Goal: Information Seeking & Learning: Learn about a topic

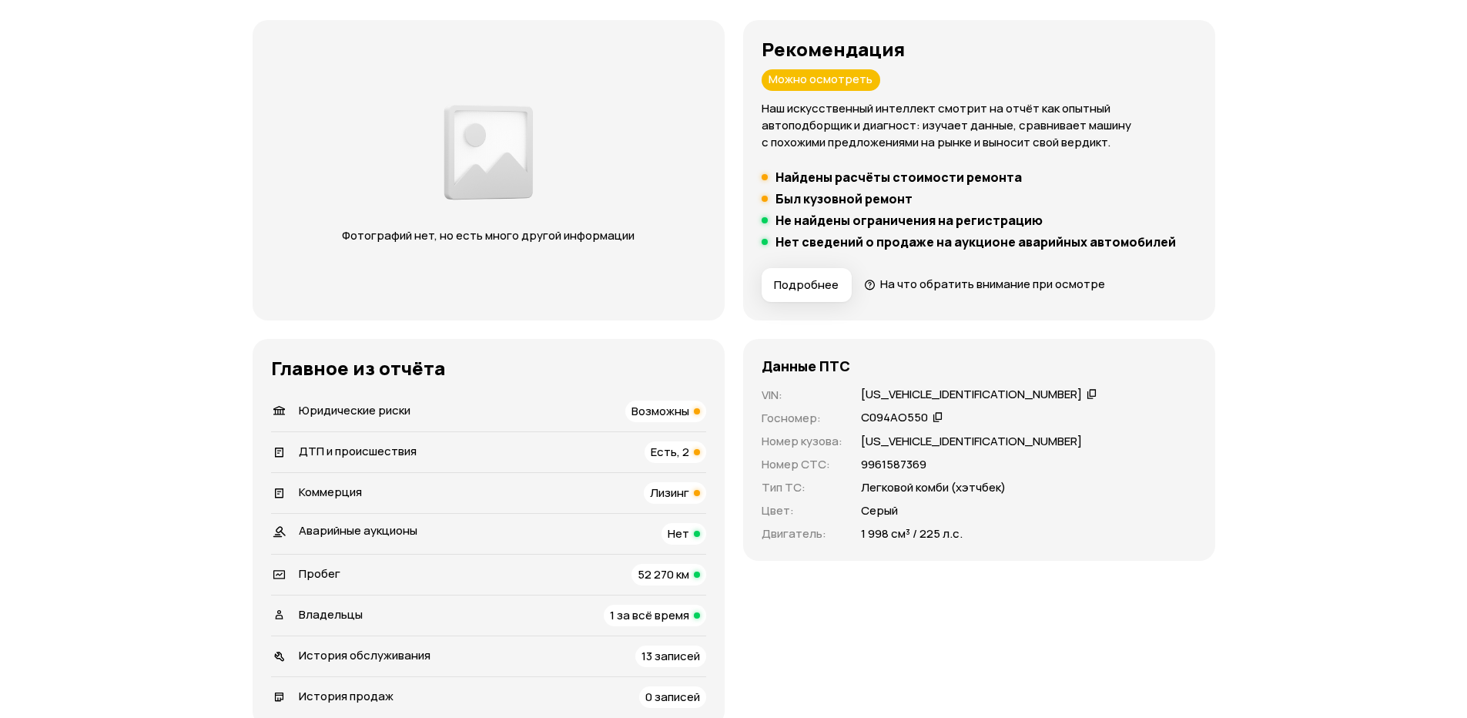
scroll to position [231, 0]
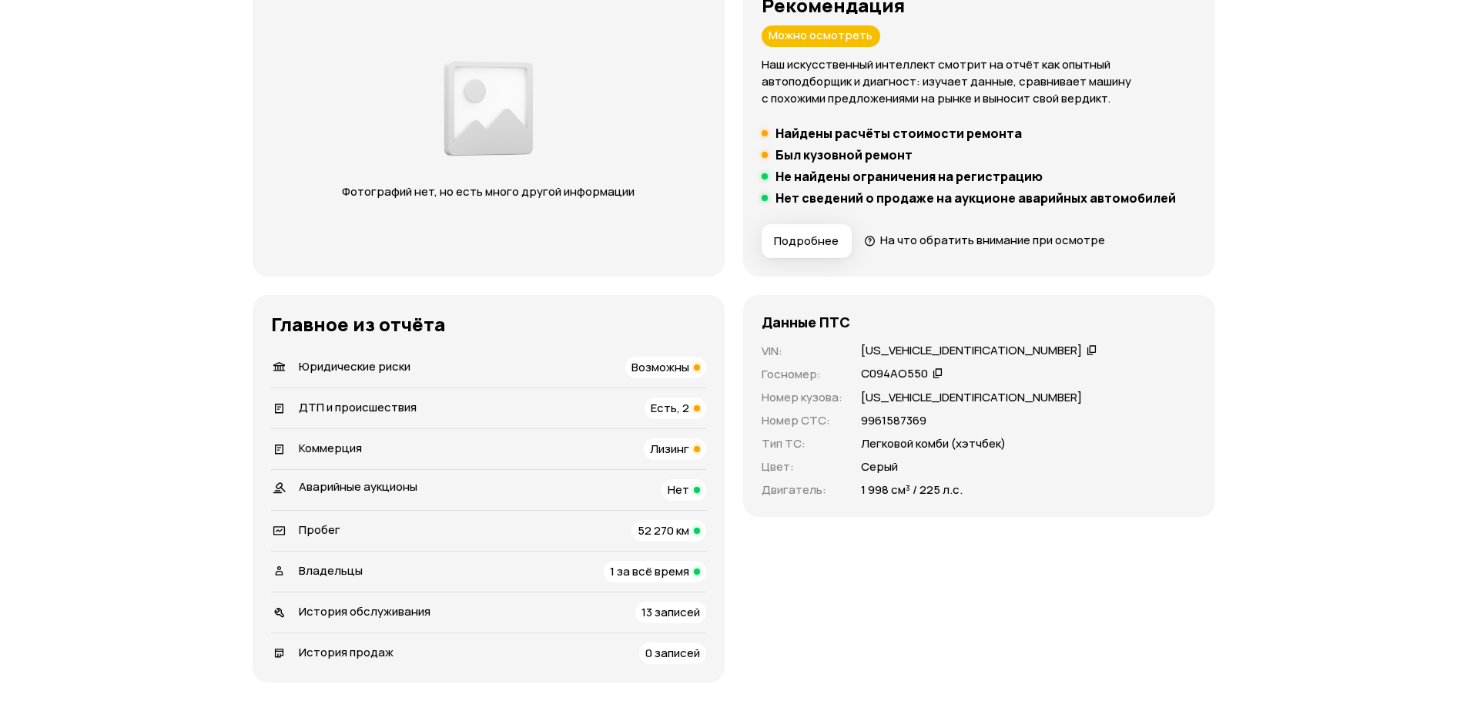
click at [440, 366] on div "Юридические риски Возможны" at bounding box center [488, 368] width 435 height 22
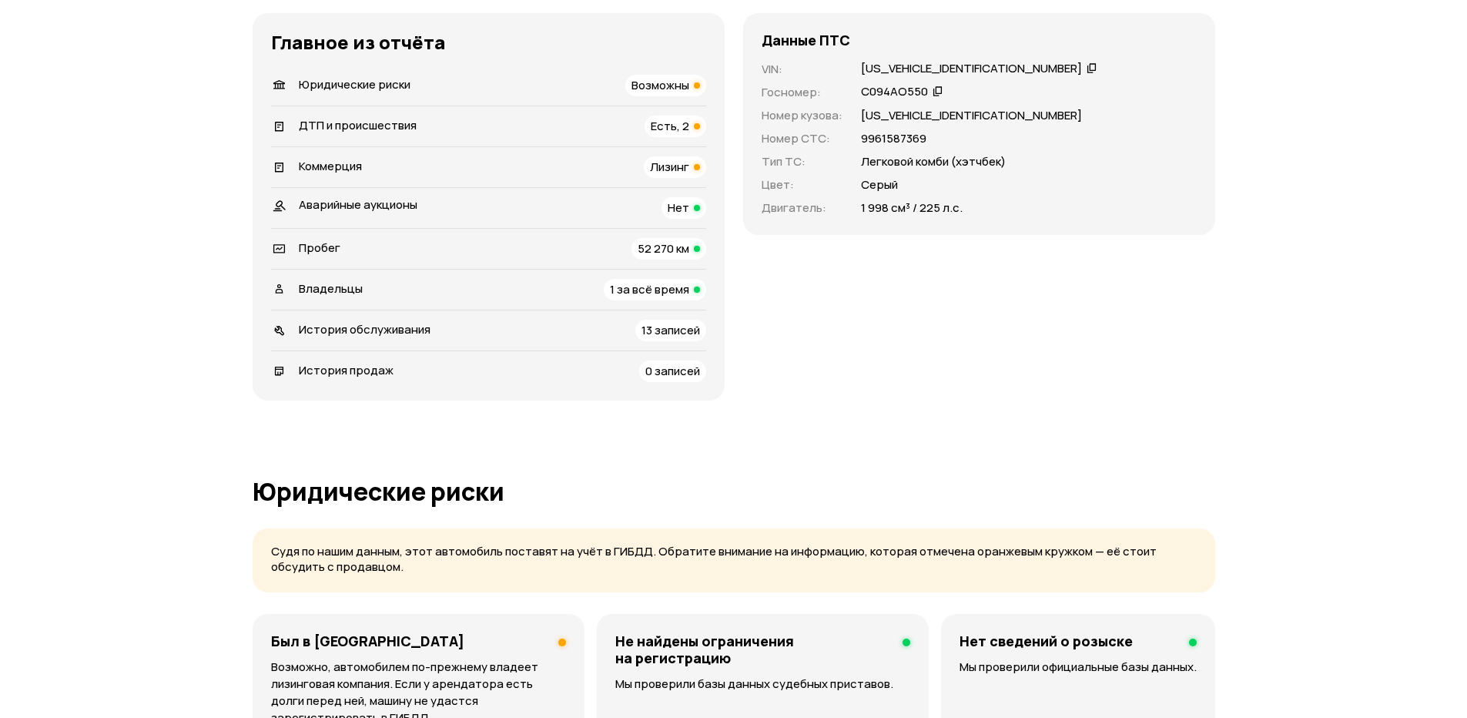
scroll to position [451, 0]
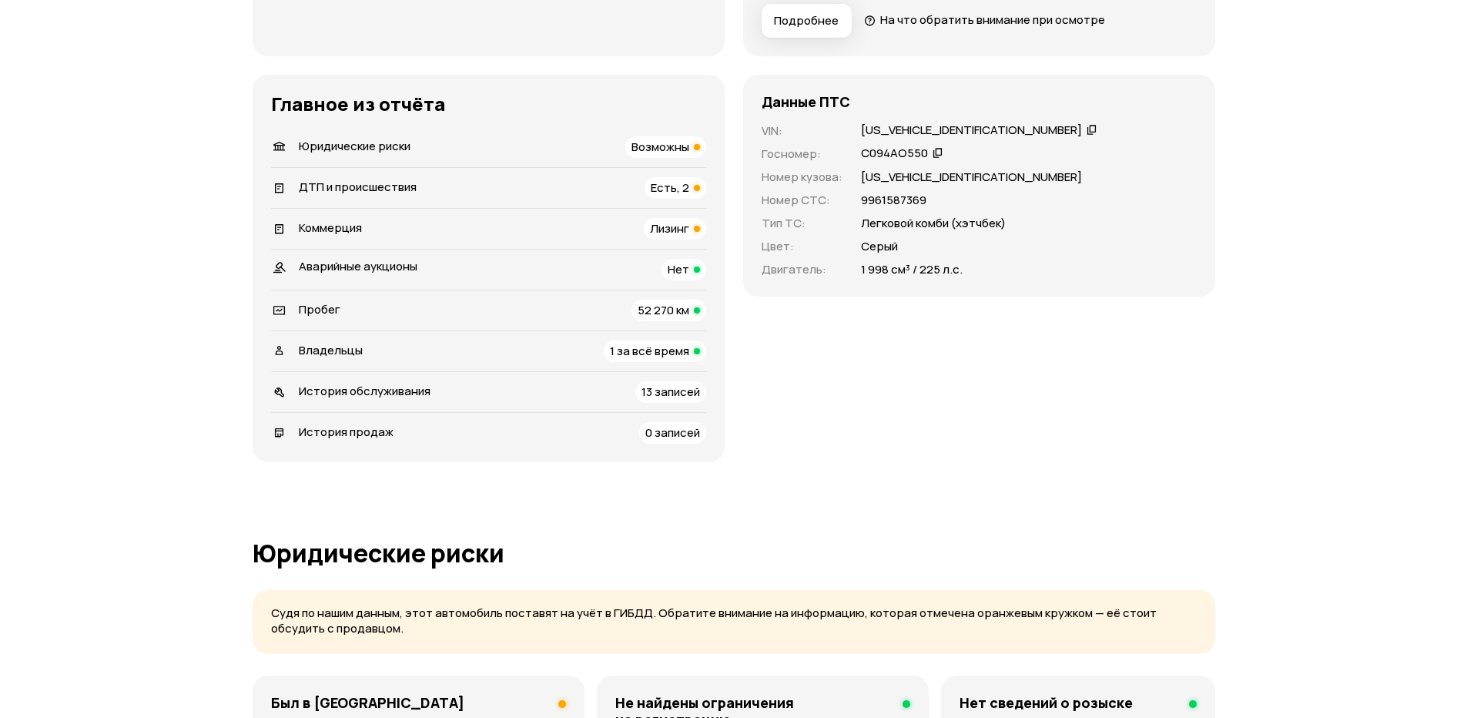
click at [514, 190] on div "ДТП и происшествия Есть, 2" at bounding box center [488, 188] width 435 height 22
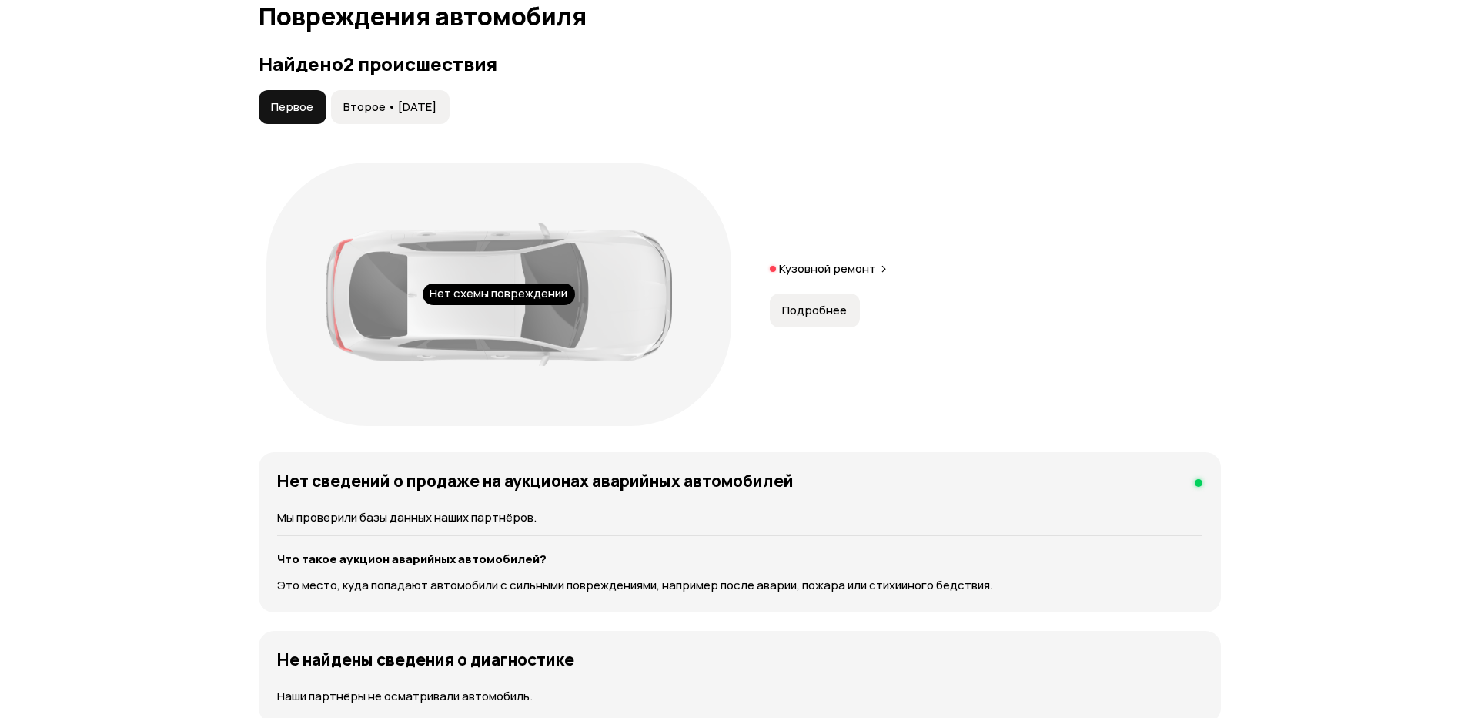
scroll to position [1629, 0]
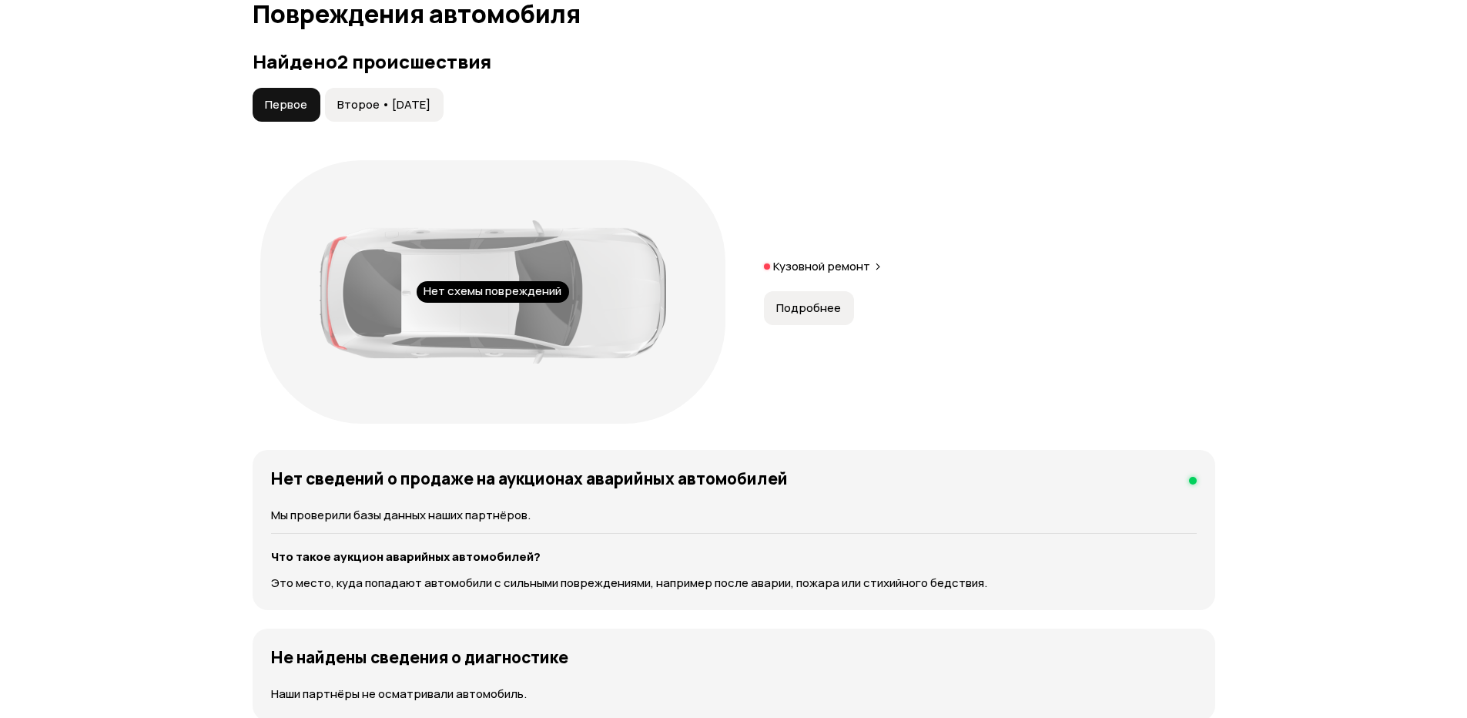
click at [804, 303] on span "Подробнее" at bounding box center [808, 307] width 65 height 15
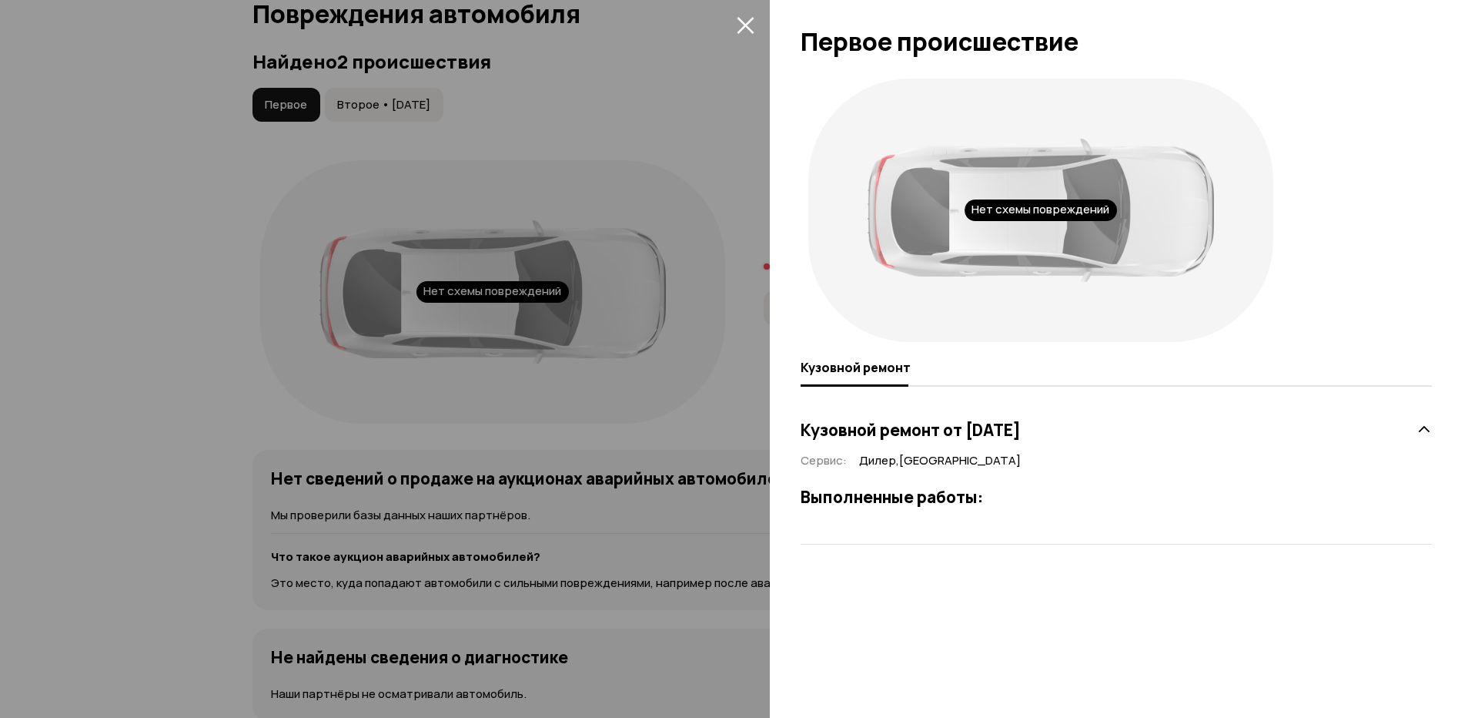
click at [953, 497] on h3 "Выполненные работы:" at bounding box center [1116, 497] width 631 height 20
click at [983, 420] on div "Кузовной ремонт от 4 июня 2024 года" at bounding box center [1116, 429] width 631 height 31
click at [976, 425] on h3 "Кузовной ремонт от 4 июня 2024 года" at bounding box center [911, 430] width 220 height 20
click at [601, 99] on div at bounding box center [739, 359] width 1478 height 718
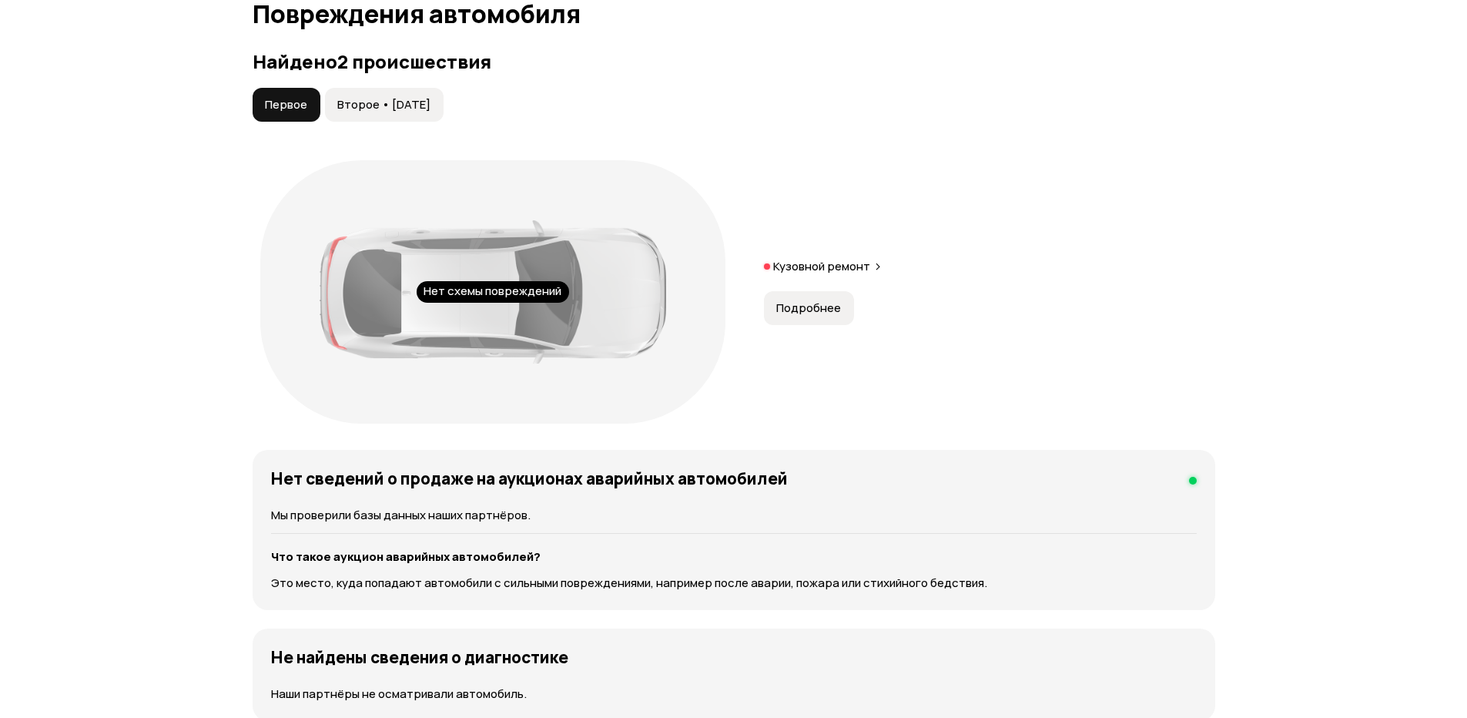
click at [405, 116] on button "Второе • 14 фев 2025" at bounding box center [384, 105] width 119 height 34
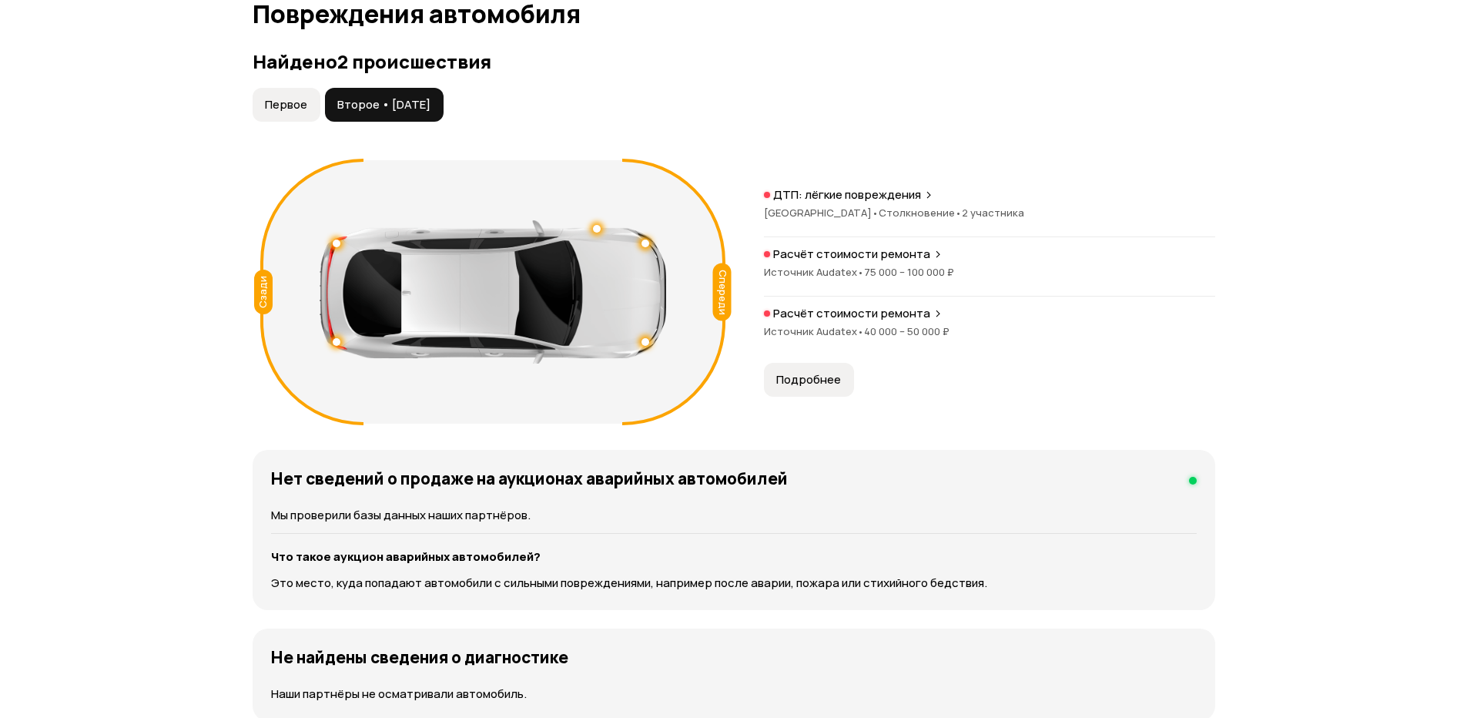
click at [857, 196] on p "ДТП: лёгкие повреждения" at bounding box center [847, 194] width 148 height 15
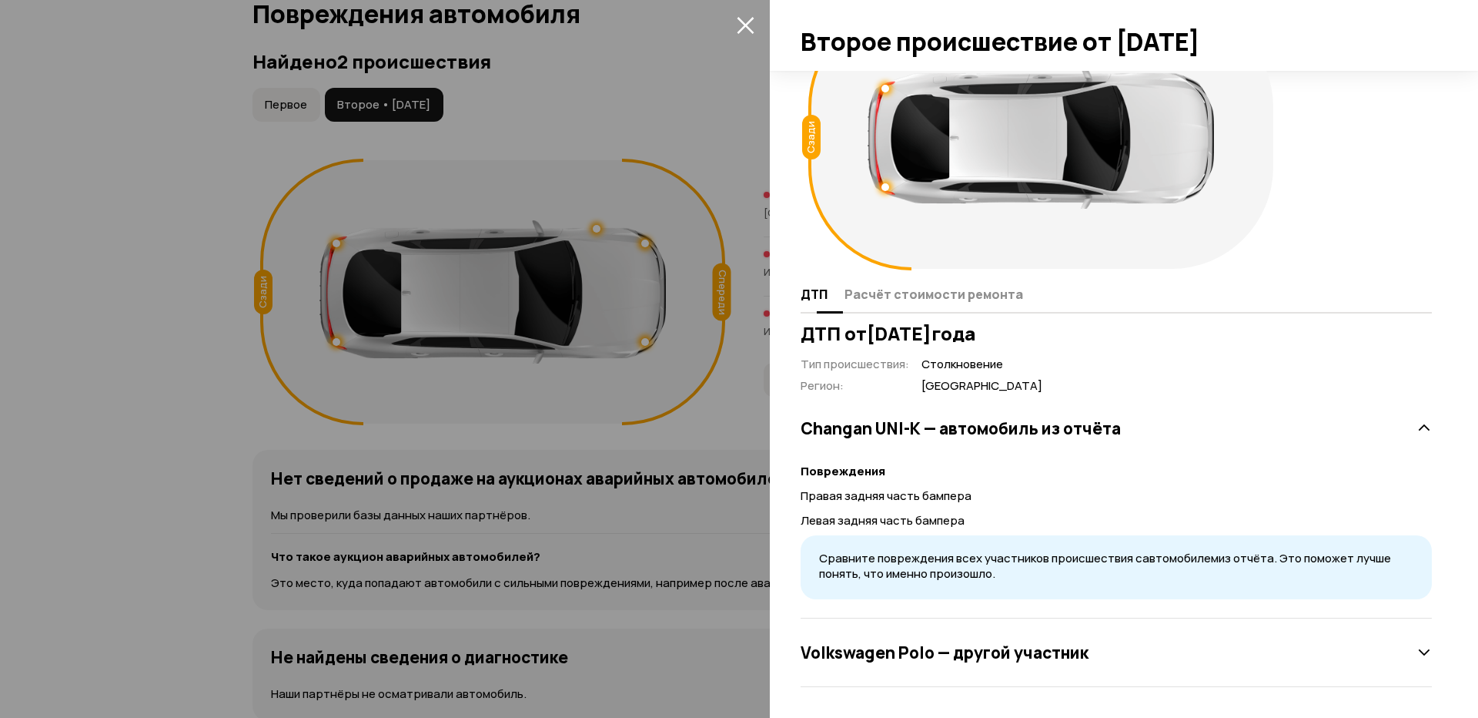
scroll to position [0, 0]
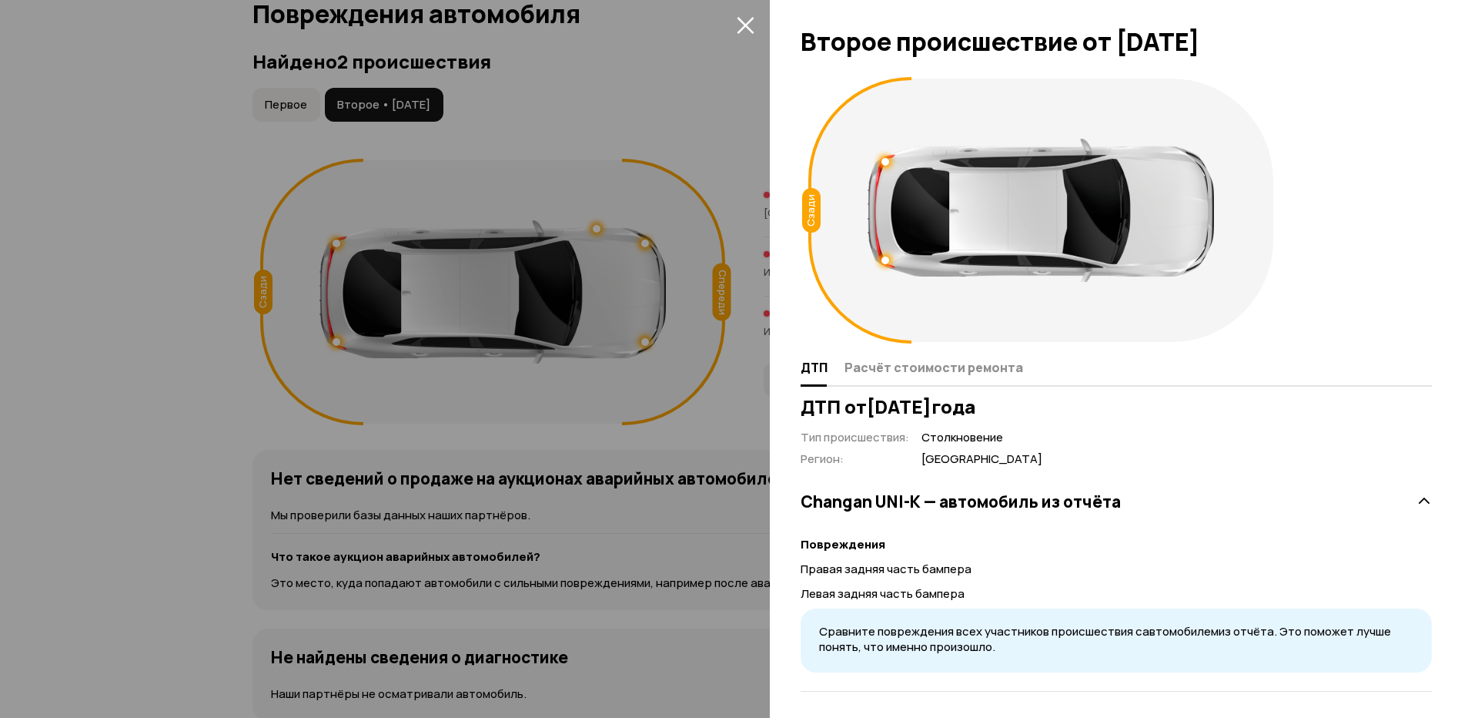
click at [711, 142] on div at bounding box center [739, 359] width 1478 height 718
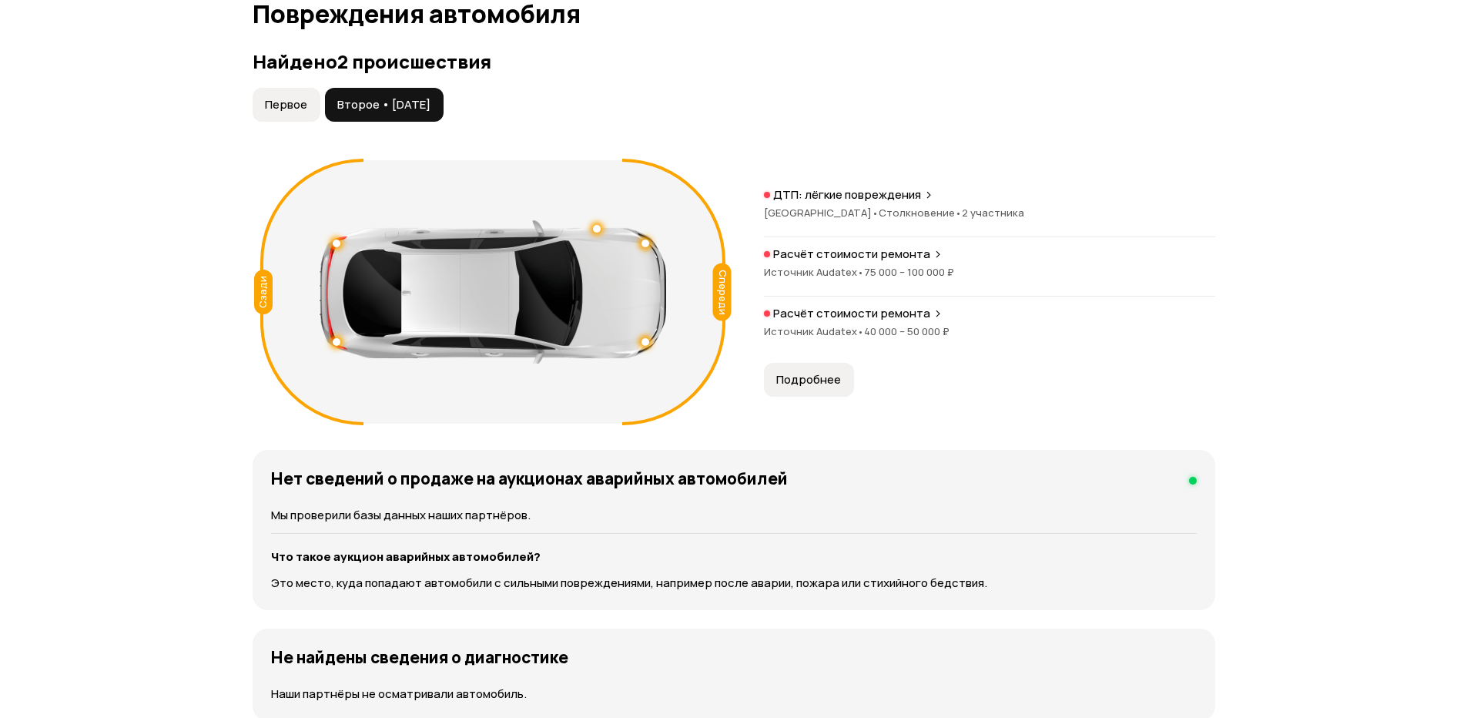
click at [813, 270] on span "Источник Audatex •" at bounding box center [814, 272] width 100 height 14
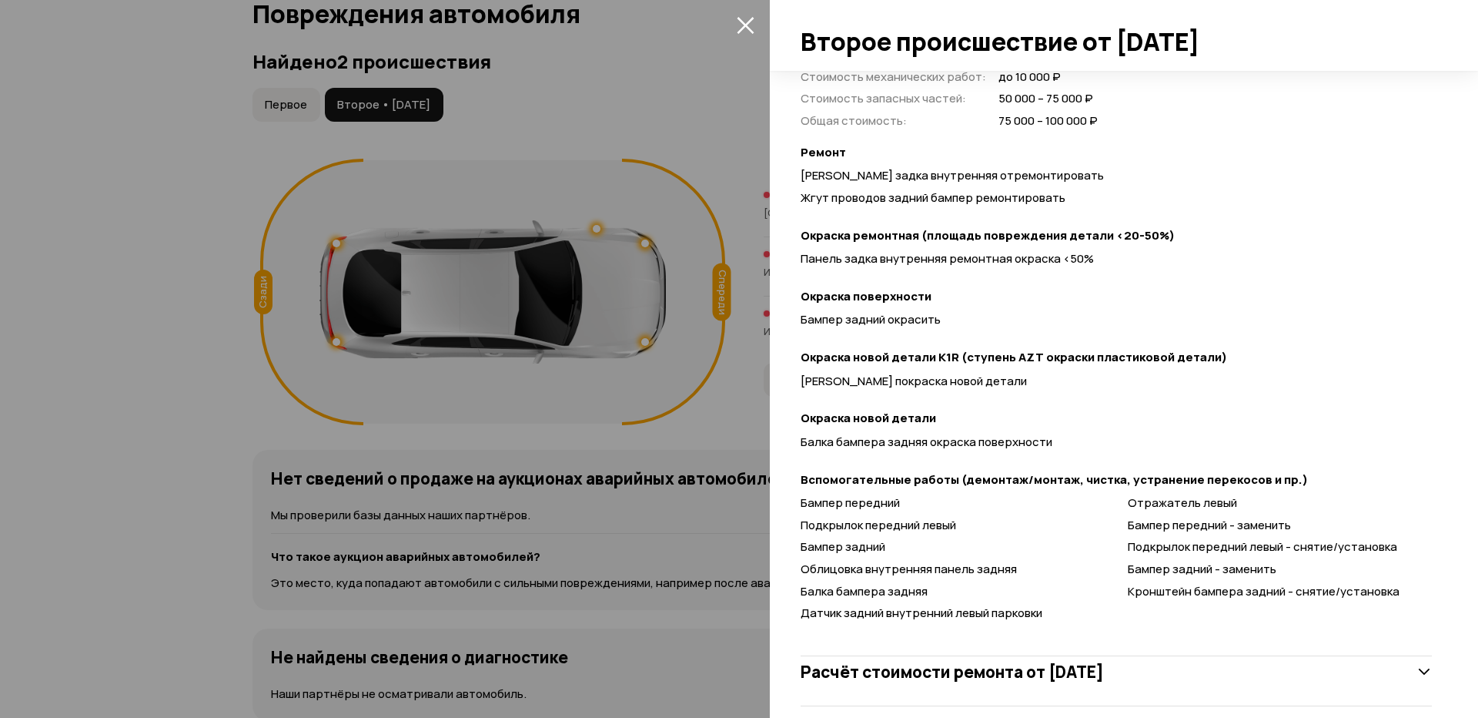
scroll to position [502, 0]
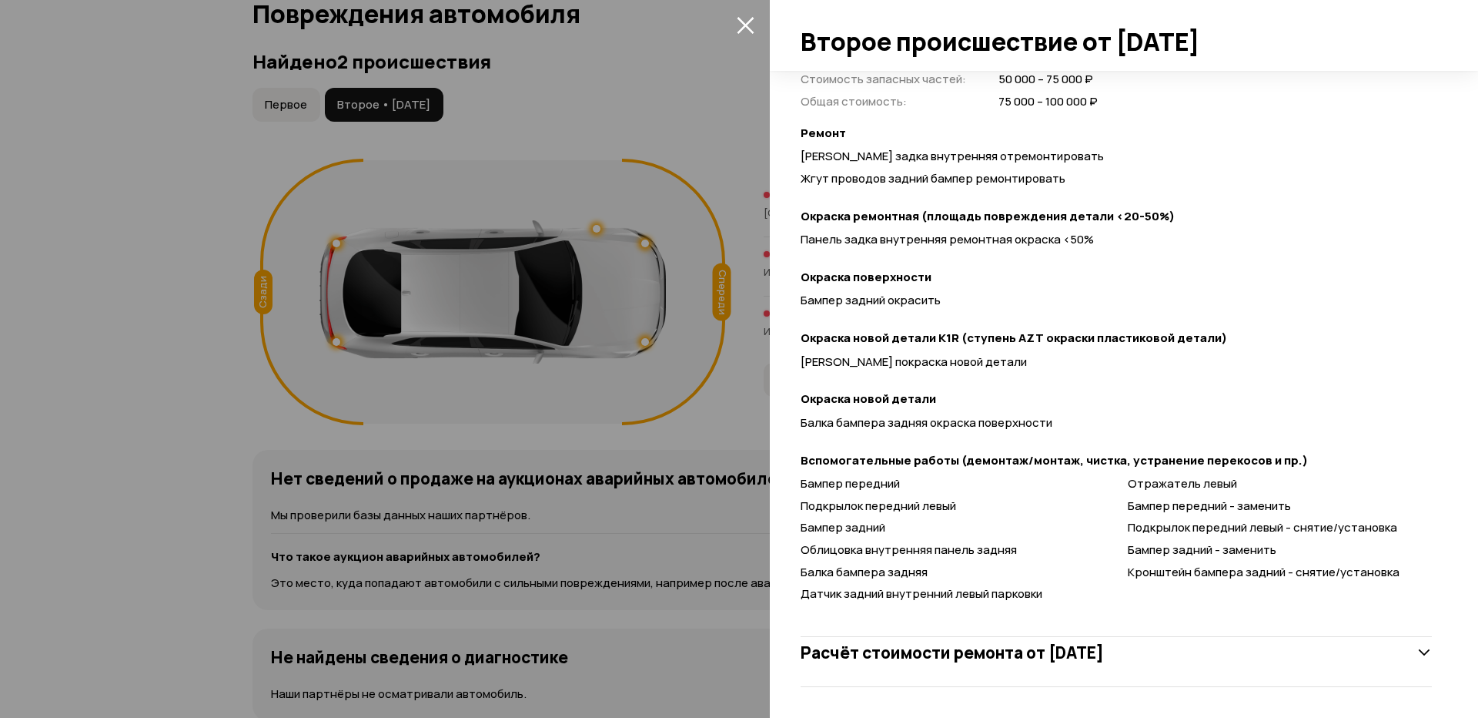
click at [1016, 647] on h3 "Расчёт стоимости ремонта от 13 августа 2025 года" at bounding box center [952, 652] width 303 height 20
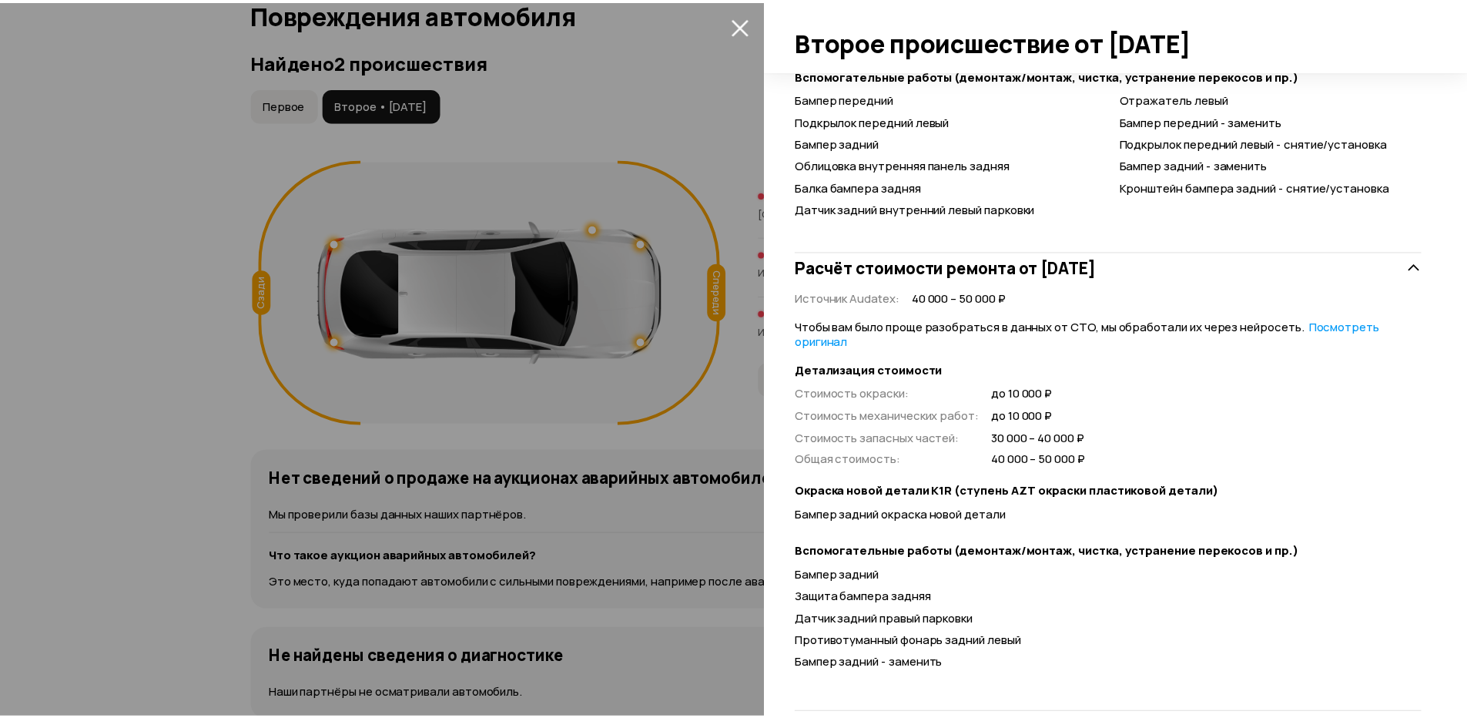
scroll to position [913, 0]
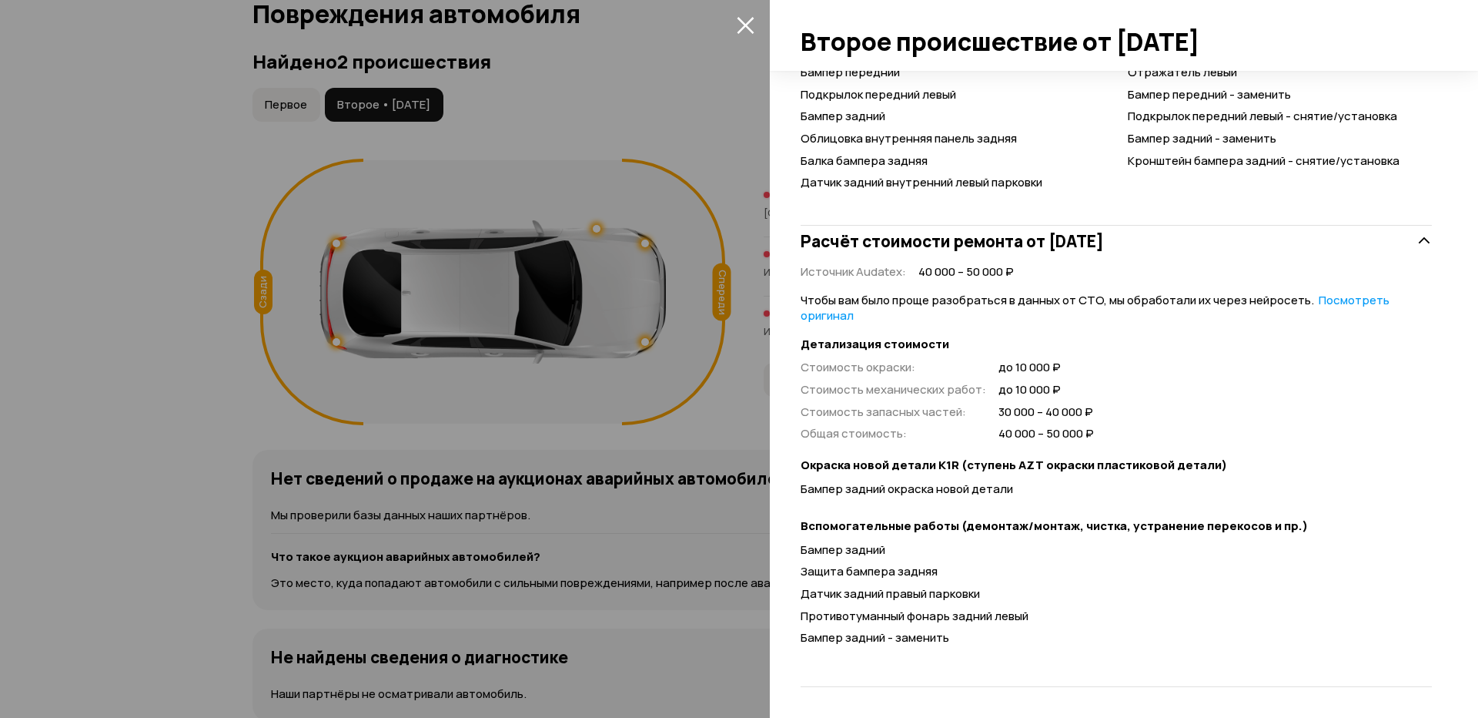
click at [745, 121] on div at bounding box center [739, 359] width 1478 height 718
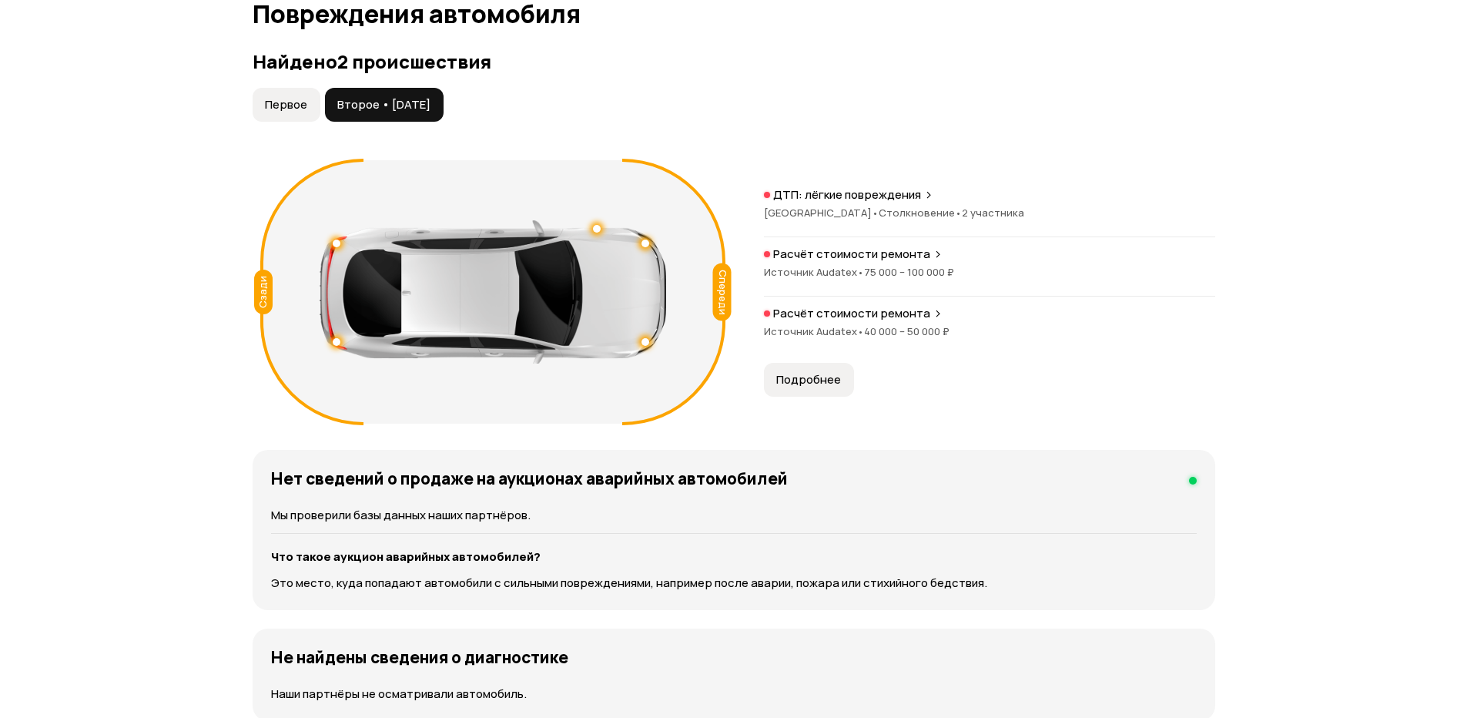
click at [801, 326] on span "Источник Audatex •" at bounding box center [814, 331] width 100 height 14
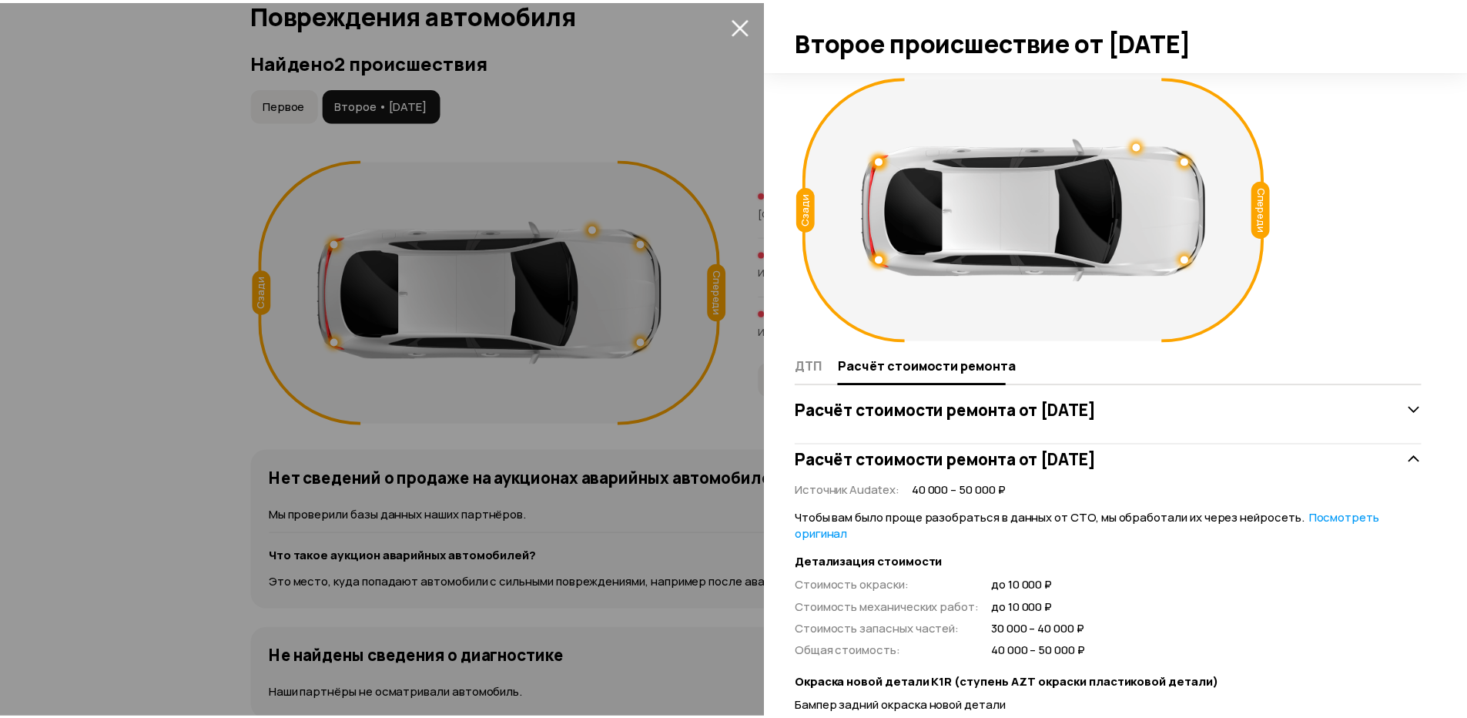
scroll to position [0, 0]
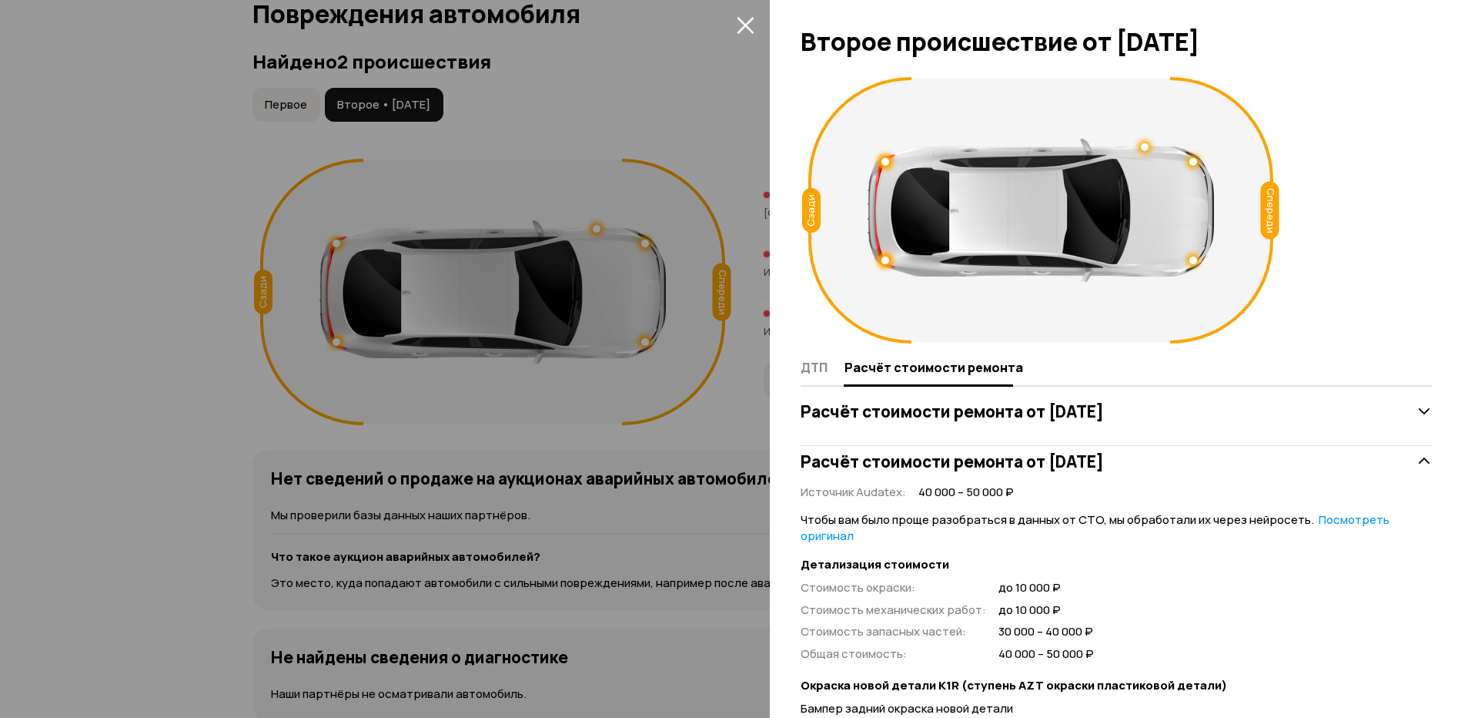
drag, startPoint x: 755, startPoint y: 13, endPoint x: 745, endPoint y: 19, distance: 11.1
click at [751, 15] on span at bounding box center [745, 24] width 25 height 25
click at [742, 24] on icon "закрыть" at bounding box center [746, 25] width 18 height 18
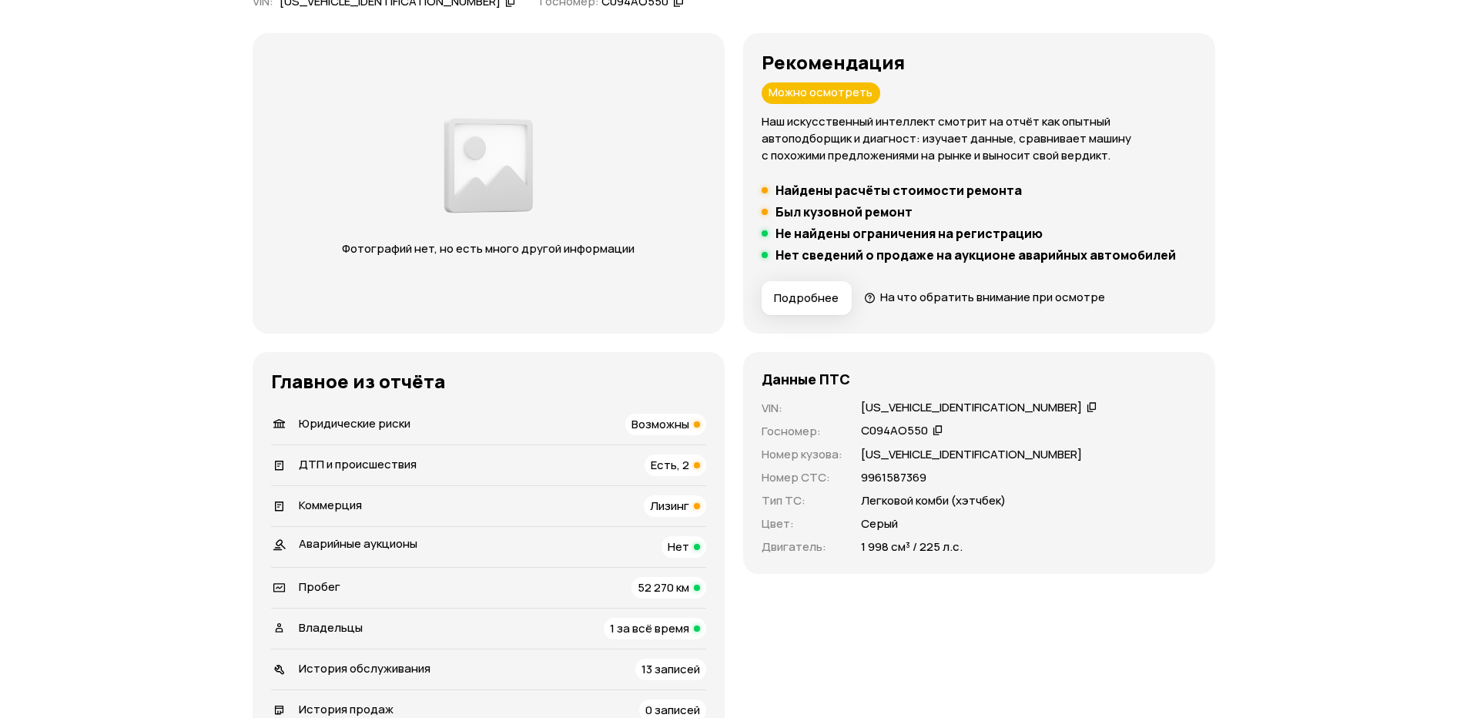
scroll to position [166, 0]
